Goal: Check status: Check status

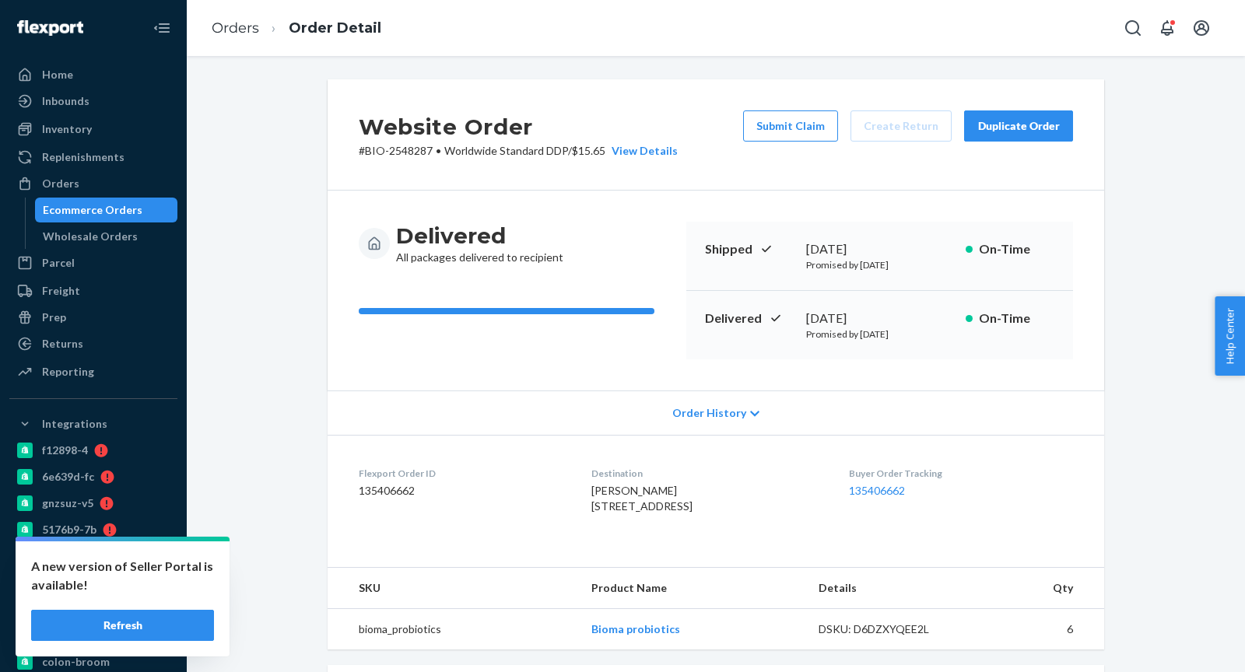
click at [241, 35] on link "Orders" at bounding box center [235, 27] width 47 height 17
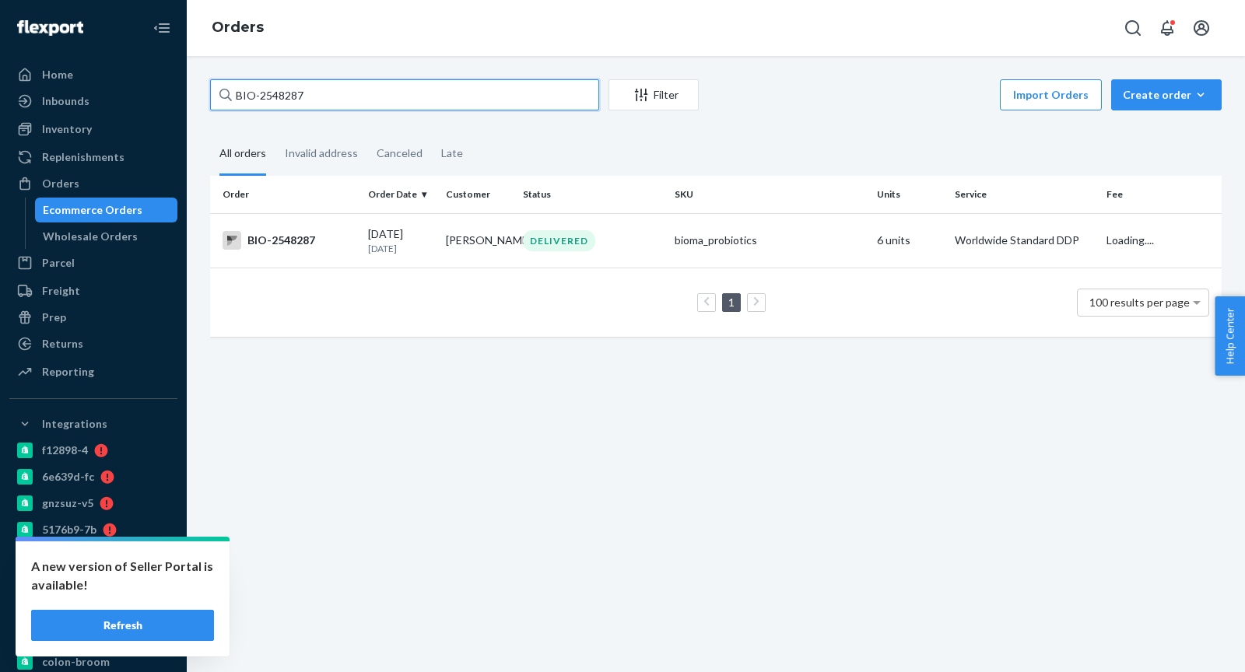
click at [271, 97] on input "BIO-2548287" at bounding box center [404, 94] width 389 height 31
paste input "[PERSON_NAME]"
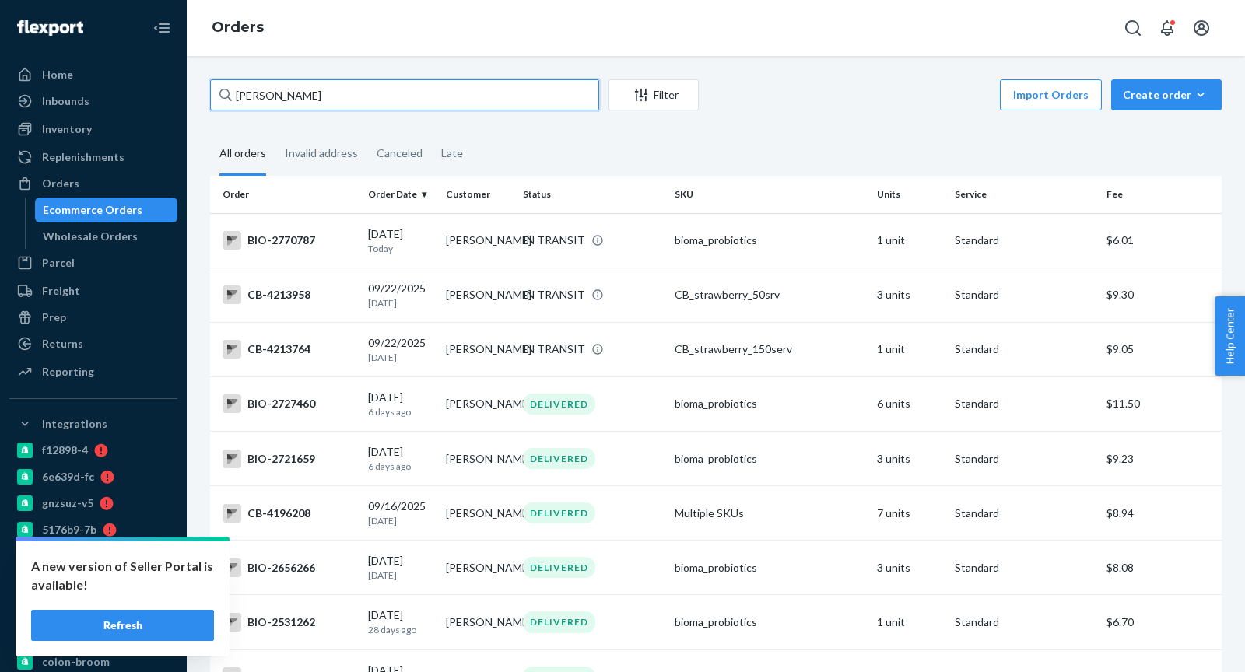
click at [296, 107] on input "[PERSON_NAME]" at bounding box center [404, 94] width 389 height 31
paste input "[PERSON_NAME]"
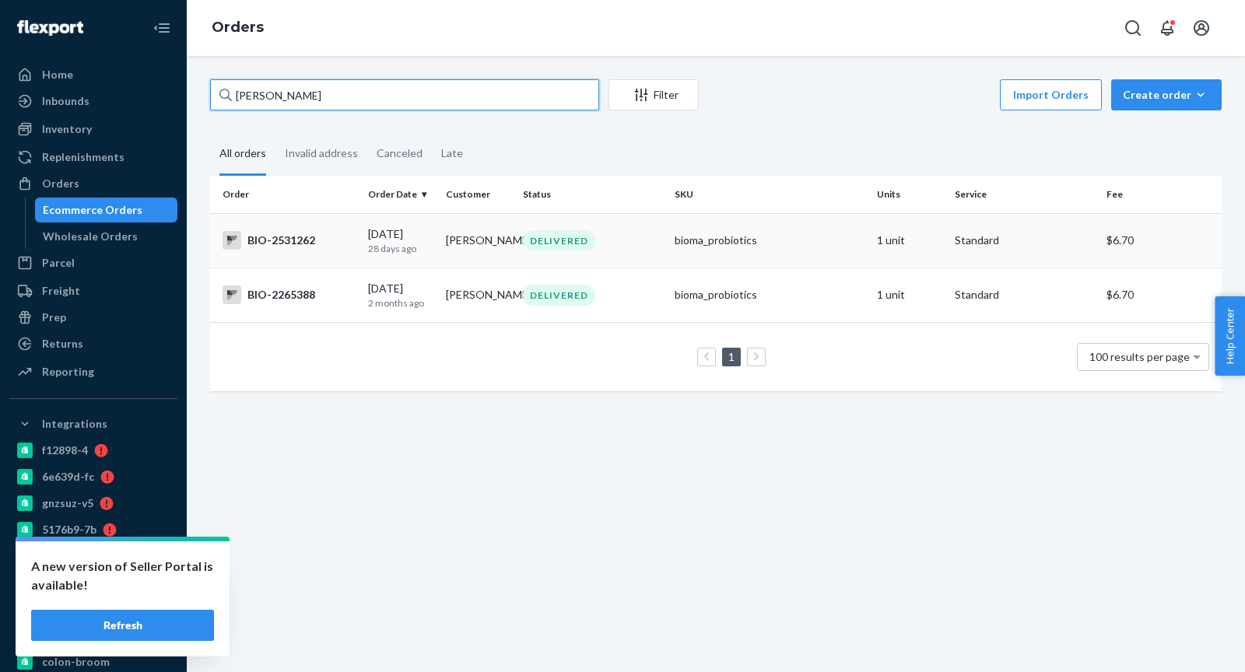
type input "[PERSON_NAME]"
copy div "2531262"
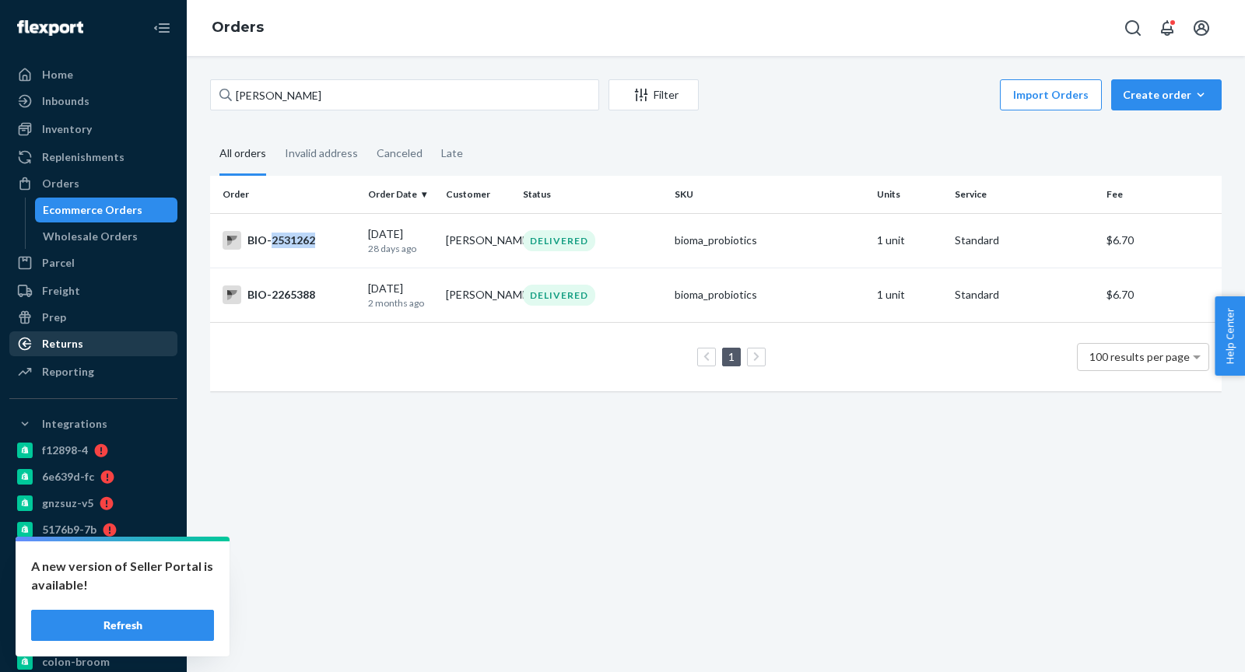
click at [75, 352] on div "Returns" at bounding box center [93, 344] width 165 height 22
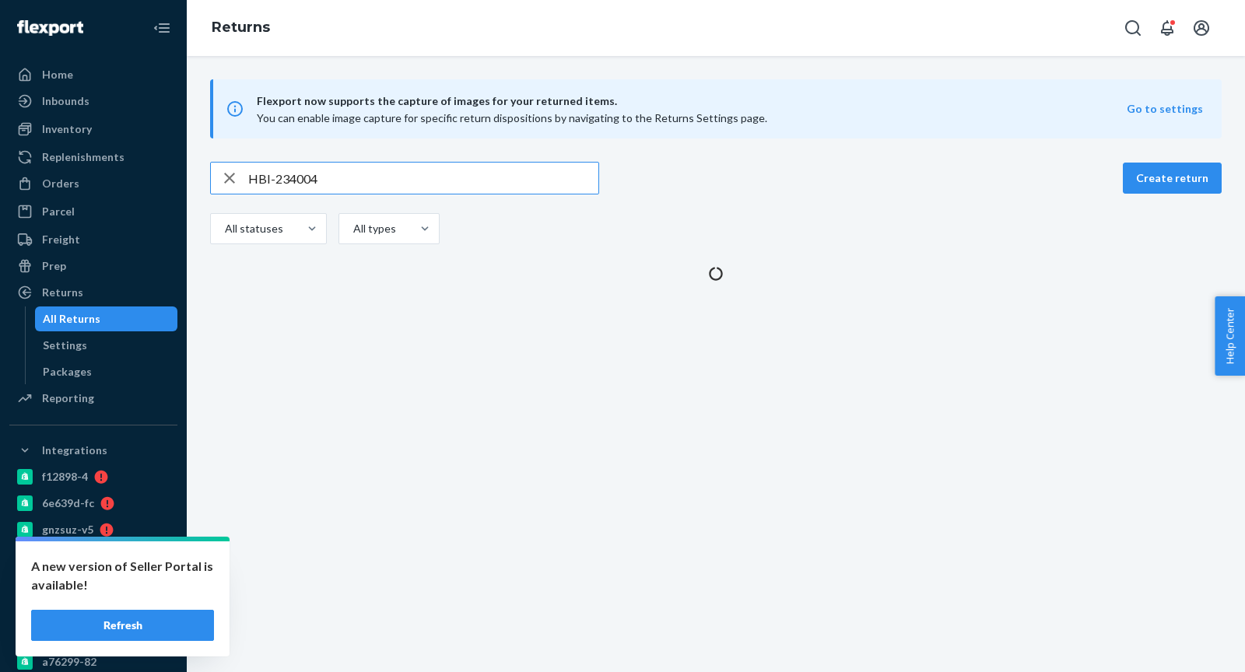
click at [368, 176] on input "HBI-234004" at bounding box center [423, 178] width 350 height 31
click at [367, 176] on input "HBI-234004" at bounding box center [423, 178] width 350 height 31
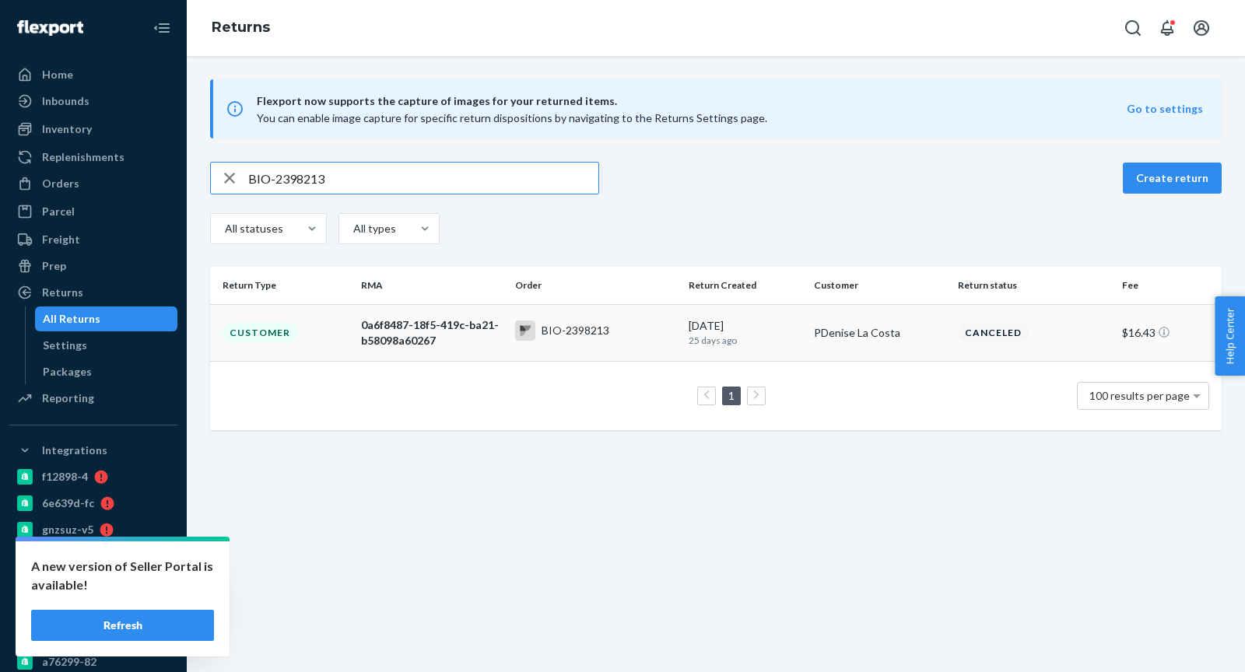
type input "BIO-2398213"
click at [602, 339] on div "BIO-2398213" at bounding box center [562, 331] width 94 height 20
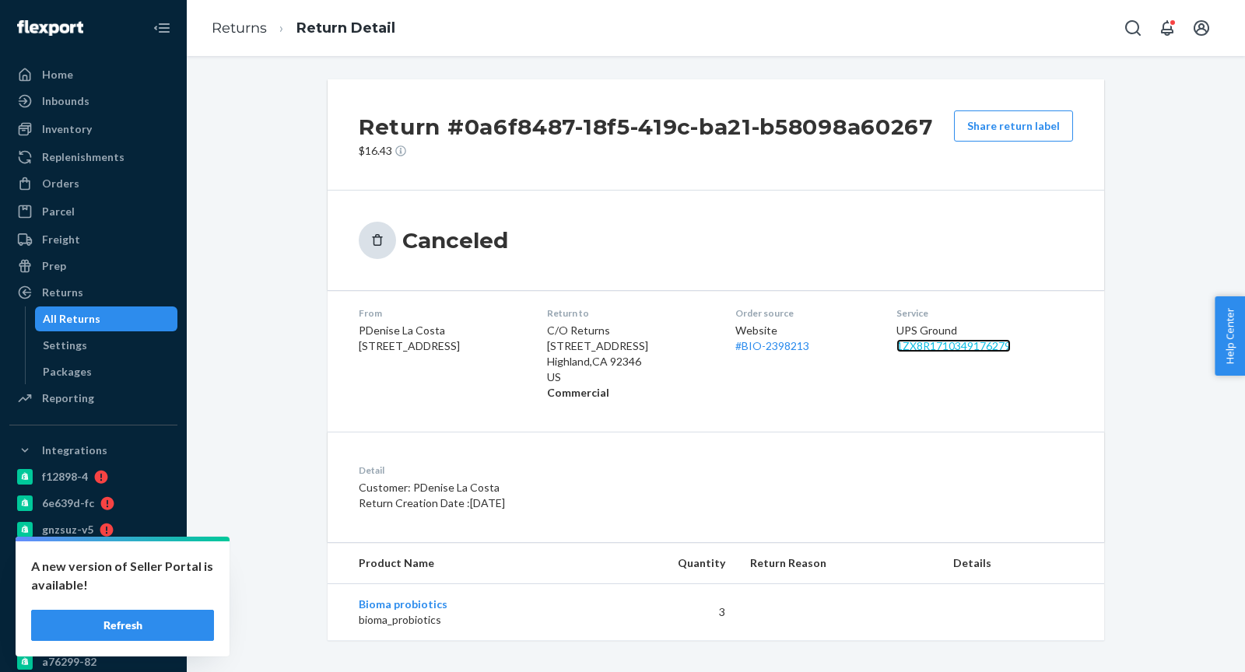
click at [969, 348] on link "1ZX8R1710349176279" at bounding box center [954, 345] width 114 height 13
